Goal: Task Accomplishment & Management: Manage account settings

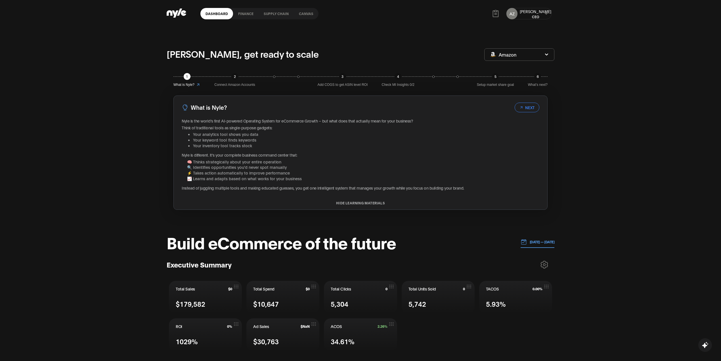
click at [538, 18] on div "AZ Aleksei CEO" at bounding box center [528, 13] width 45 height 11
click at [543, 14] on div "AZ Aleksei CEO" at bounding box center [528, 13] width 45 height 11
click at [547, 13] on icon at bounding box center [546, 13] width 4 height 3
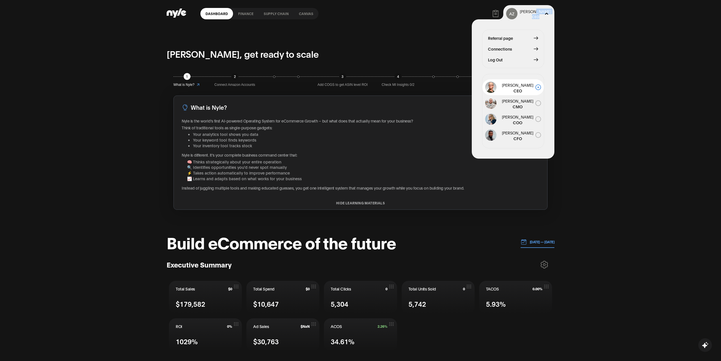
click at [498, 61] on span "Log Out" at bounding box center [495, 59] width 15 height 6
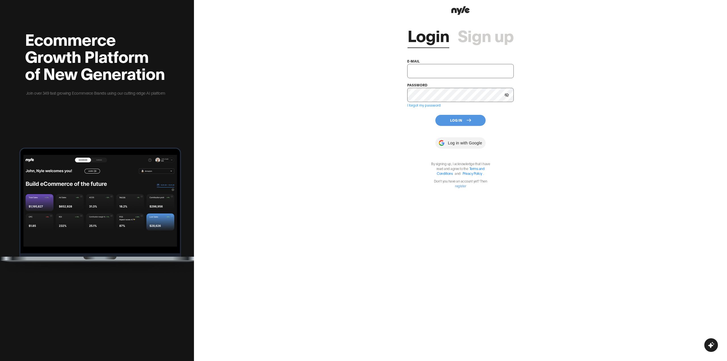
type input "[EMAIL_ADDRESS][PERSON_NAME]"
type input "showroom@nyle.ai"
click at [452, 124] on button "Log In" at bounding box center [460, 120] width 50 height 11
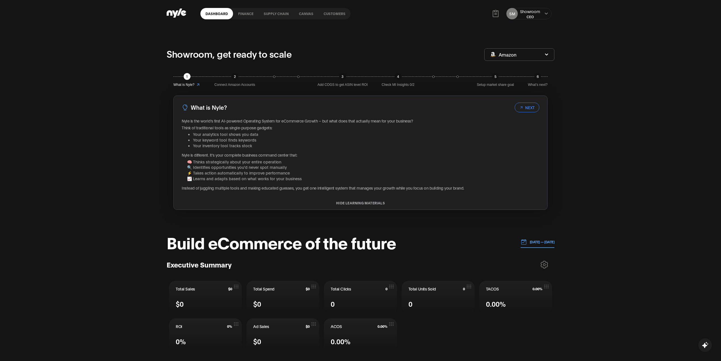
click at [334, 16] on link "Customers" at bounding box center [334, 13] width 32 height 11
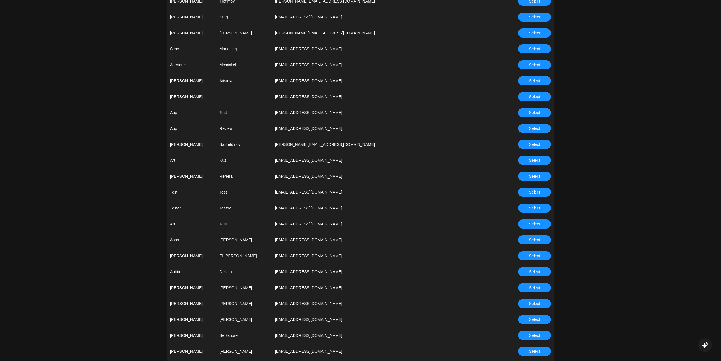
scroll to position [341, 0]
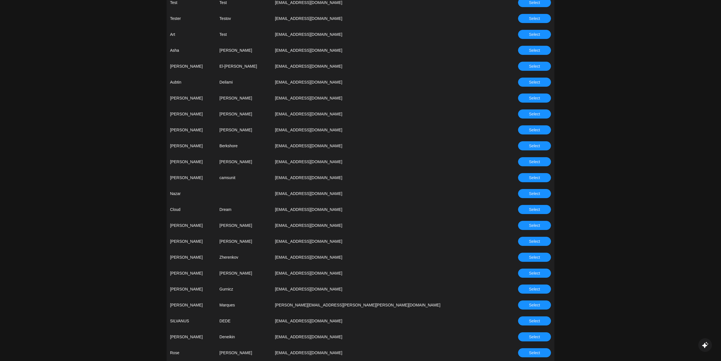
click at [530, 256] on span "Select" at bounding box center [534, 257] width 11 height 6
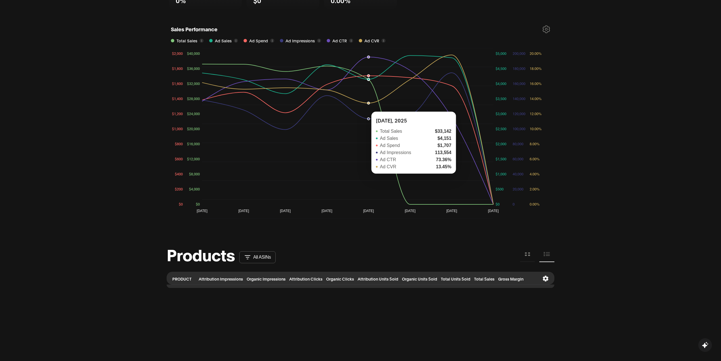
scroll to position [303, 0]
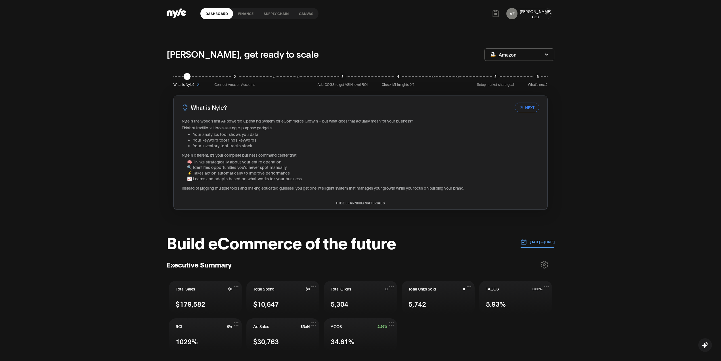
click at [303, 11] on link "Canvas" at bounding box center [306, 13] width 25 height 11
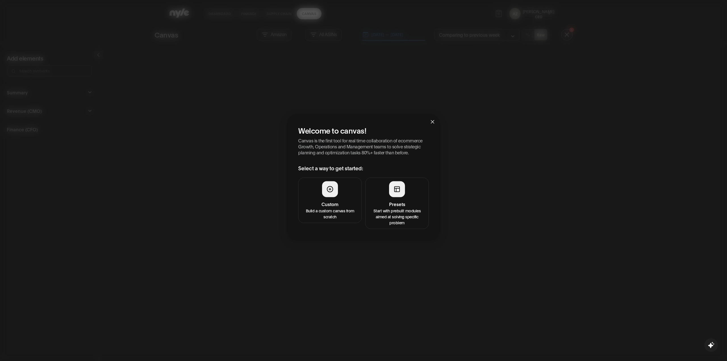
click at [395, 207] on p "Start with prebuilt modules aimed at solving specific problem" at bounding box center [397, 216] width 56 height 18
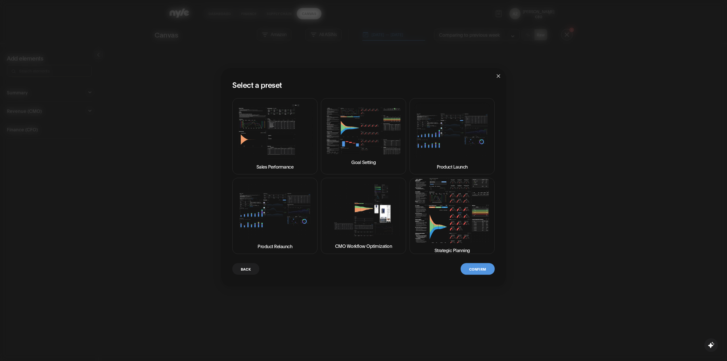
click at [431, 217] on img at bounding box center [452, 210] width 76 height 64
click at [483, 271] on button "Confirm" at bounding box center [477, 269] width 34 height 12
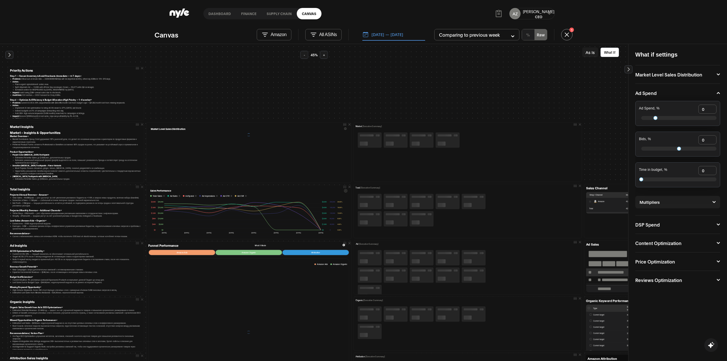
click at [471, 267] on div at bounding box center [473, 274] width 24 height 15
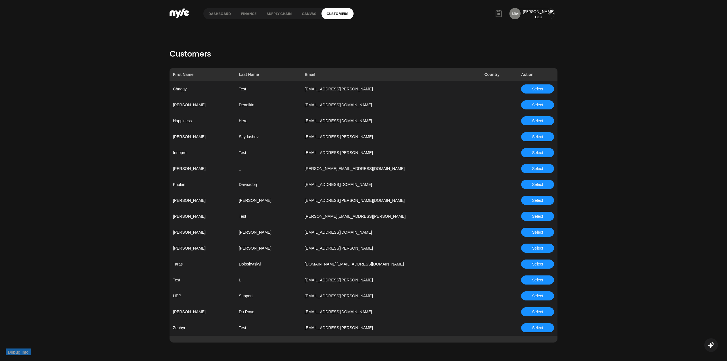
click at [225, 13] on link "Dashboard" at bounding box center [219, 13] width 33 height 11
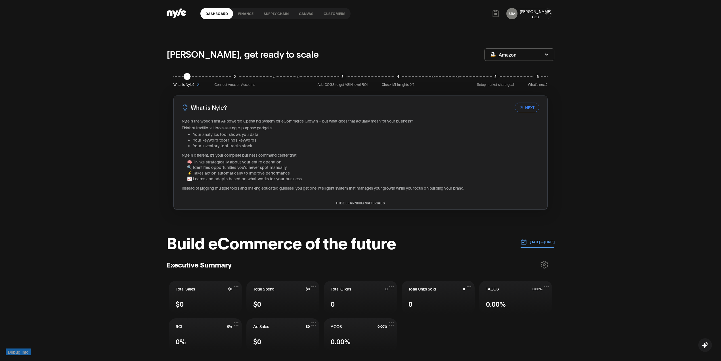
click at [545, 11] on div "MM Mike CEO" at bounding box center [528, 13] width 45 height 11
click at [544, 13] on icon at bounding box center [546, 13] width 4 height 3
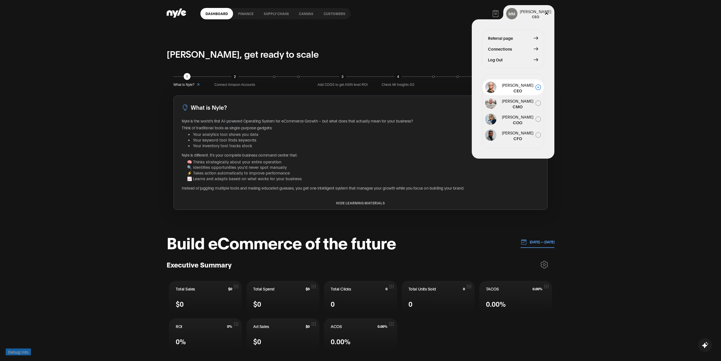
click at [492, 60] on span "Log Out" at bounding box center [495, 59] width 15 height 6
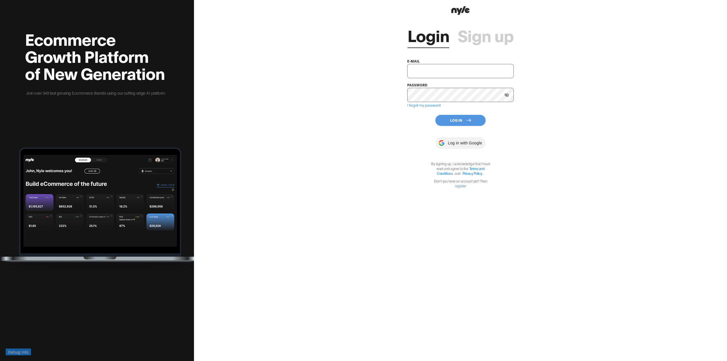
type input "[EMAIL_ADDRESS][PERSON_NAME]"
click at [458, 72] on input "[EMAIL_ADDRESS][PERSON_NAME]" at bounding box center [460, 71] width 106 height 14
click at [316, 153] on div "Login Sign up e-mail showroom@nyle.ai password I forgot my password Log In Log …" at bounding box center [460, 180] width 533 height 361
drag, startPoint x: 459, startPoint y: 68, endPoint x: 356, endPoint y: 52, distance: 104.7
click at [358, 52] on div "Login Sign up e-mail showroom@nyle.ai password I forgot my password Log In Log …" at bounding box center [460, 180] width 533 height 361
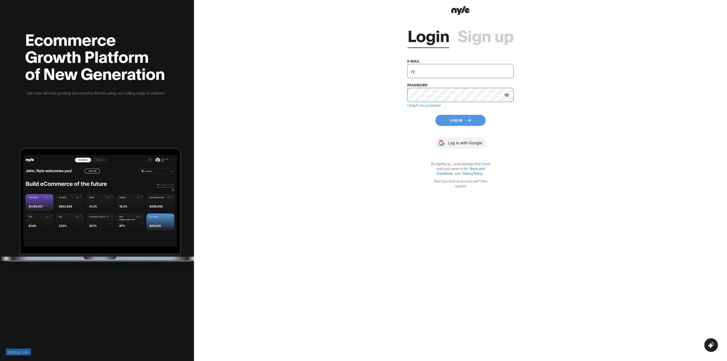
type input "г"
type input "uep@nyle.ai"
click at [403, 120] on div "Login Sign up e-mail uep@nyle.ai password I forgot my password Log In Log in wi…" at bounding box center [460, 180] width 533 height 361
click at [508, 97] on button at bounding box center [506, 95] width 9 height 9
click at [505, 95] on icon at bounding box center [506, 94] width 4 height 3
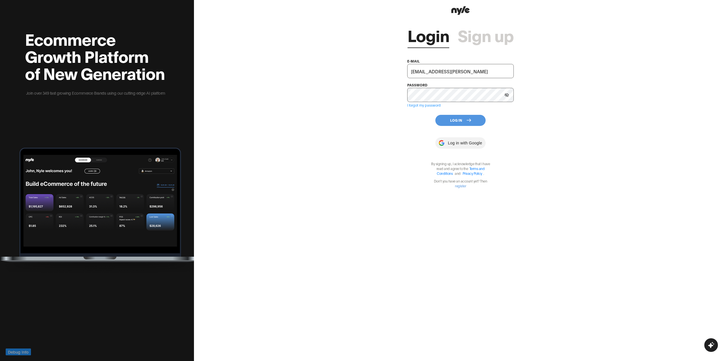
click at [572, 101] on div "Login Sign up e-mail uep@nyle.ai password I forgot my password Log In Log in wi…" at bounding box center [460, 180] width 533 height 361
click at [438, 121] on button "Log In" at bounding box center [460, 120] width 50 height 11
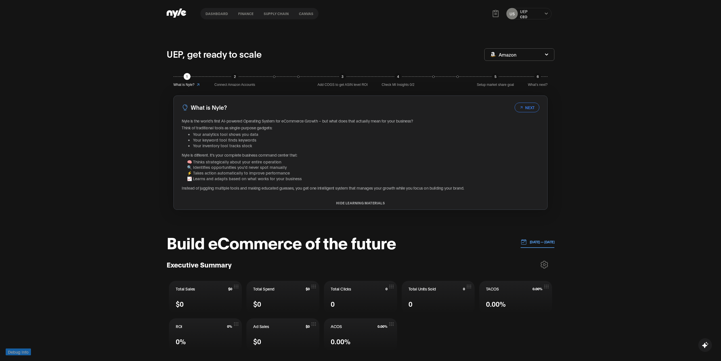
click at [307, 12] on button "Canvas" at bounding box center [306, 14] width 25 height 4
click at [274, 10] on nav "Dashboard finance Supply chain Canvas" at bounding box center [259, 13] width 118 height 11
click at [238, 14] on button "finance" at bounding box center [246, 14] width 26 height 4
click at [222, 13] on button "Dashboard" at bounding box center [216, 14] width 33 height 4
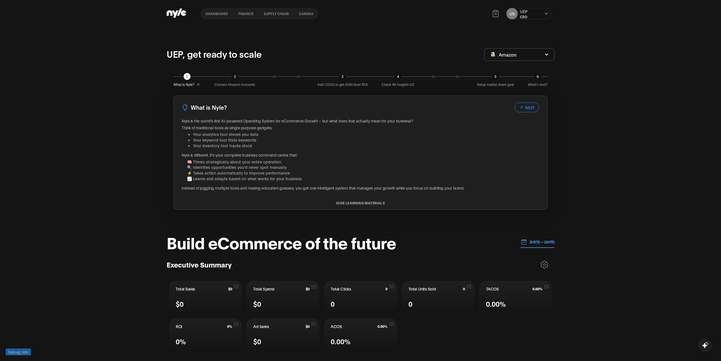
click at [546, 12] on icon at bounding box center [546, 13] width 4 height 3
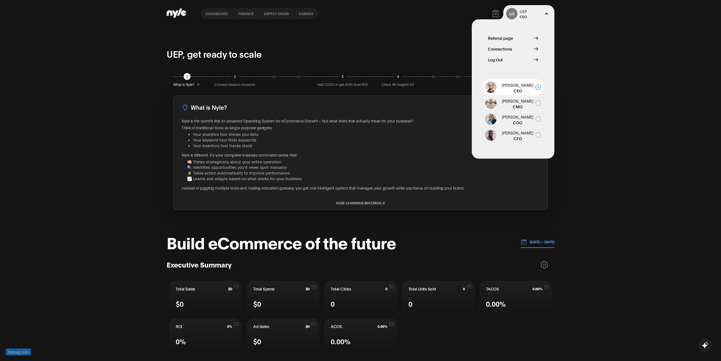
click at [496, 62] on span "Log Out" at bounding box center [495, 59] width 15 height 6
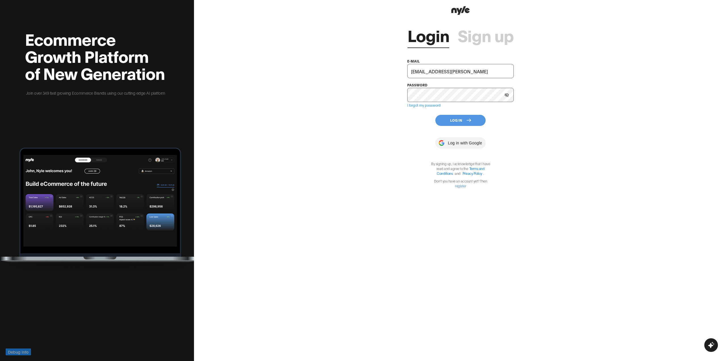
click at [454, 74] on input "uep@nyle.ai" at bounding box center [460, 71] width 106 height 14
type input "zephyr@nyle.ai"
click at [450, 118] on button "Log In" at bounding box center [460, 120] width 50 height 11
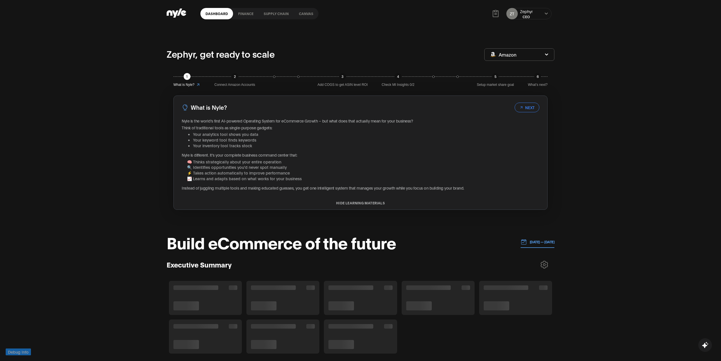
click at [307, 15] on link "Canvas" at bounding box center [306, 13] width 25 height 11
